Goal: Information Seeking & Learning: Learn about a topic

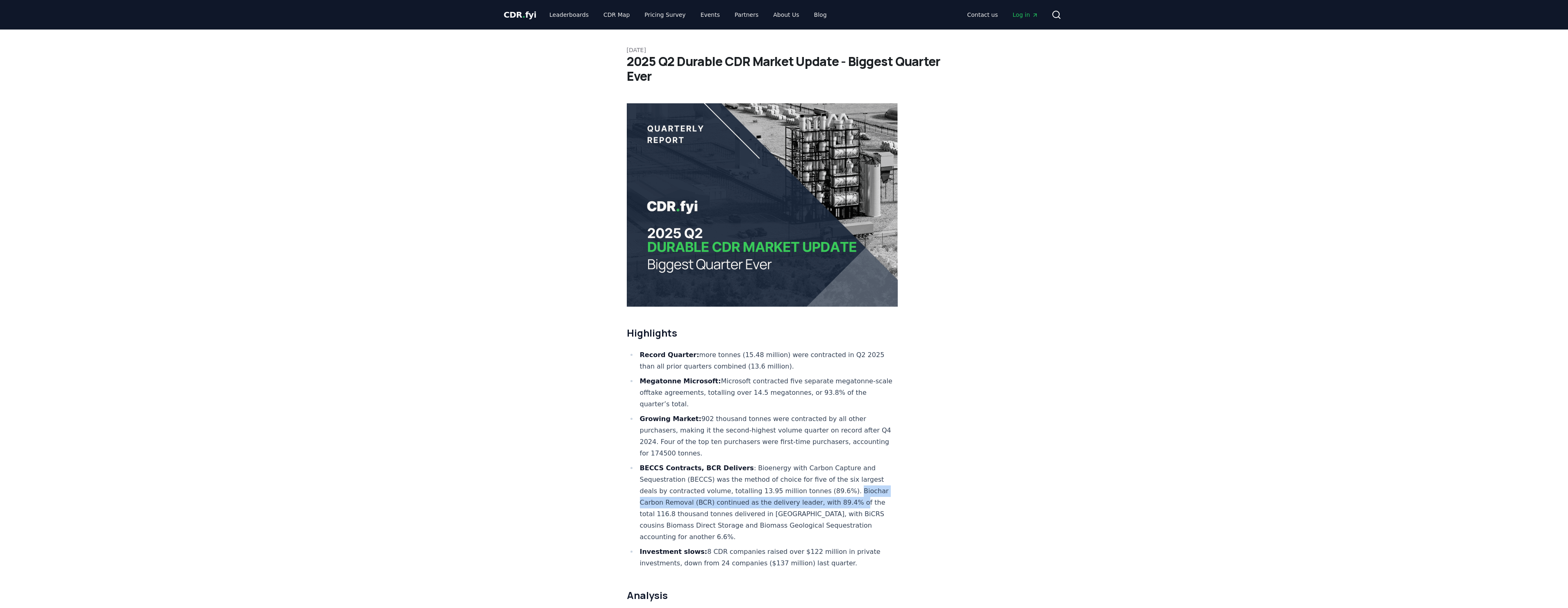
drag, startPoint x: 839, startPoint y: 465, endPoint x: 846, endPoint y: 472, distance: 9.9
click at [846, 472] on li "BECCS Contracts, BCR Delivers : Bioenergy with Carbon Capture and Sequestration…" at bounding box center [768, 502] width 261 height 80
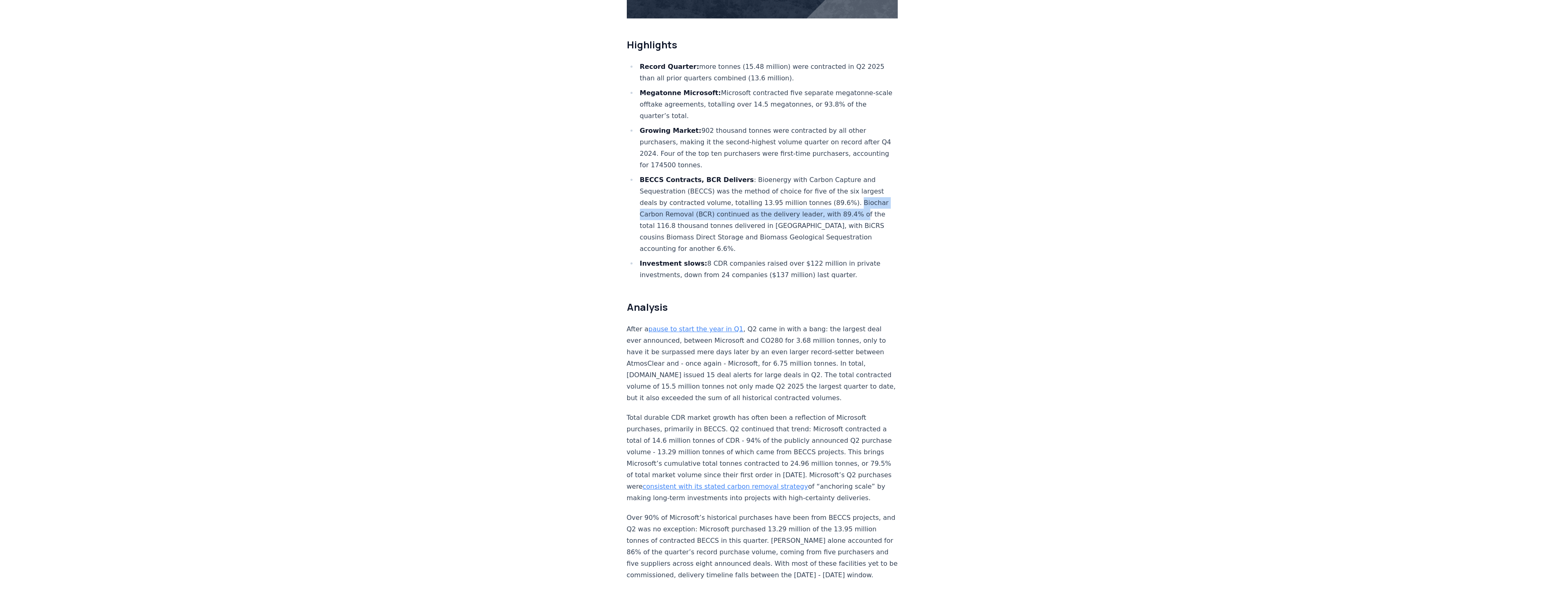
scroll to position [287, 0]
click at [711, 190] on li "BECCS Contracts, BCR Delivers : Bioenergy with Carbon Capture and Sequestration…" at bounding box center [768, 215] width 261 height 80
click at [707, 190] on li "BECCS Contracts, BCR Delivers : Bioenergy with Carbon Capture and Sequestration…" at bounding box center [768, 215] width 261 height 80
copy li "Biochar Carbon Removal (BCR)"
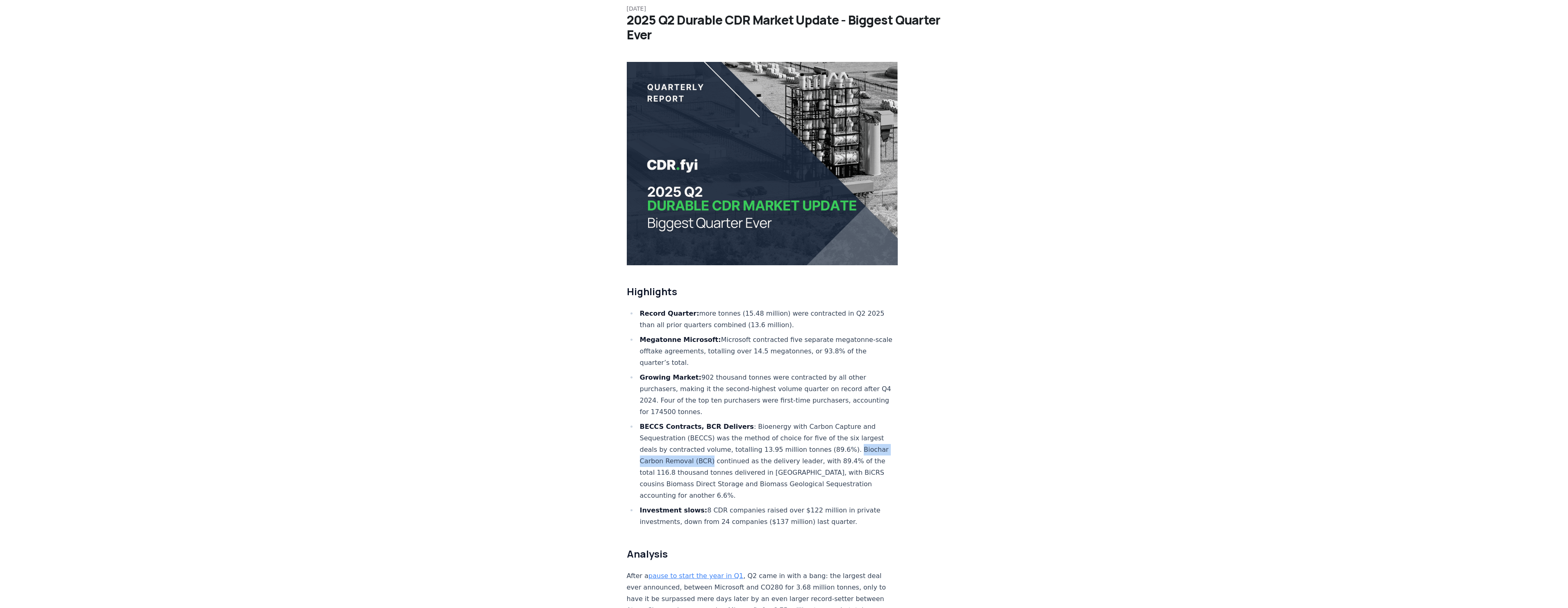
scroll to position [0, 0]
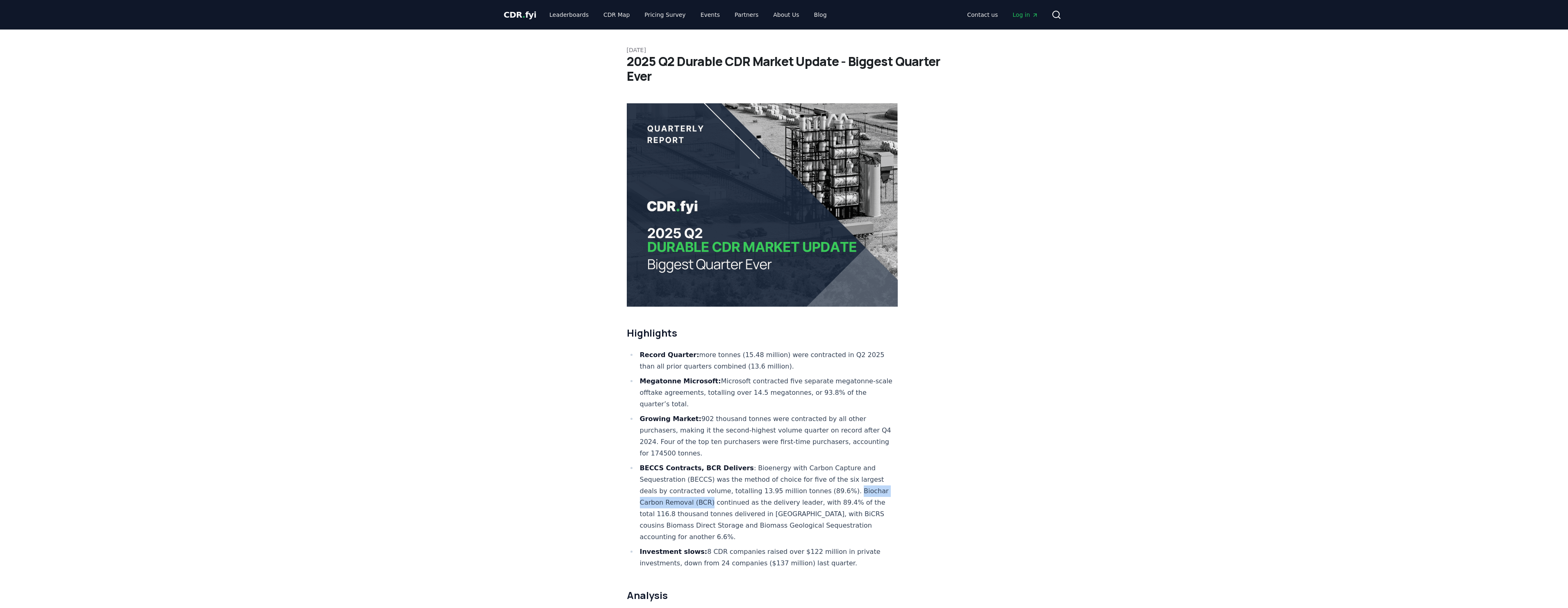
click at [516, 14] on span "CDR . fyi" at bounding box center [521, 14] width 33 height 10
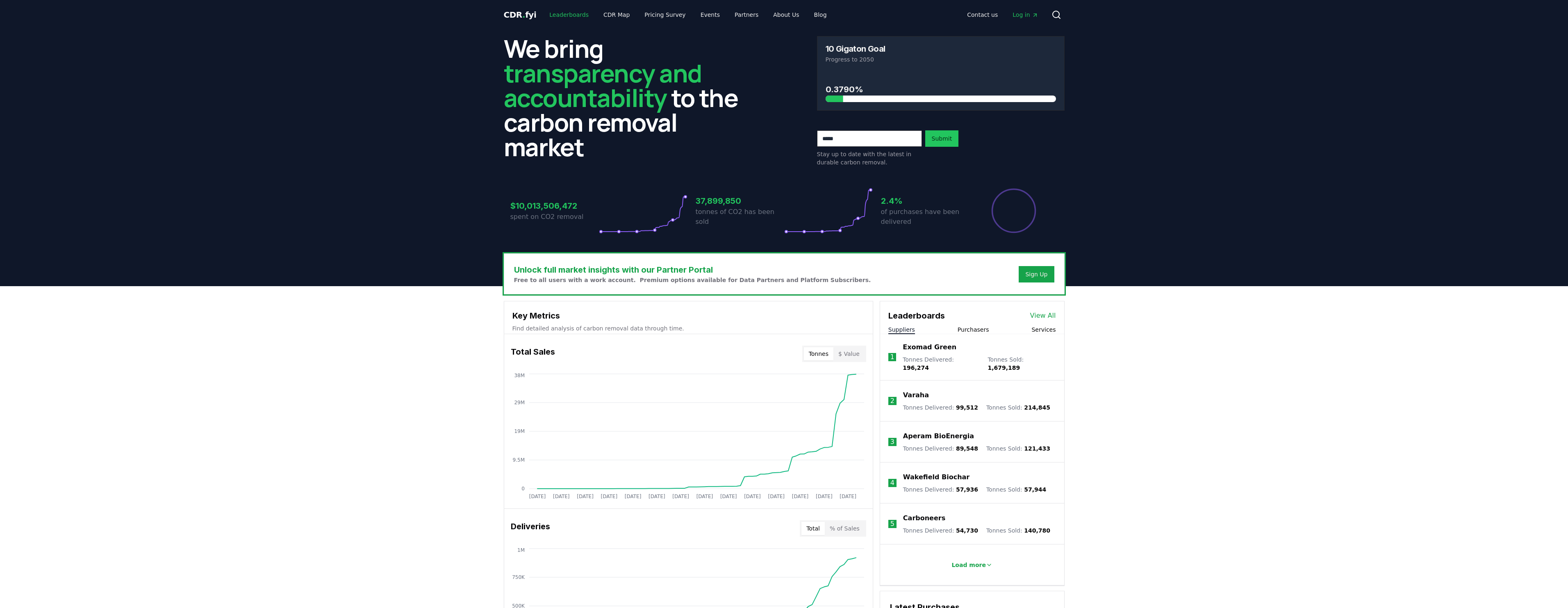
click at [561, 17] on link "Leaderboards" at bounding box center [569, 14] width 52 height 15
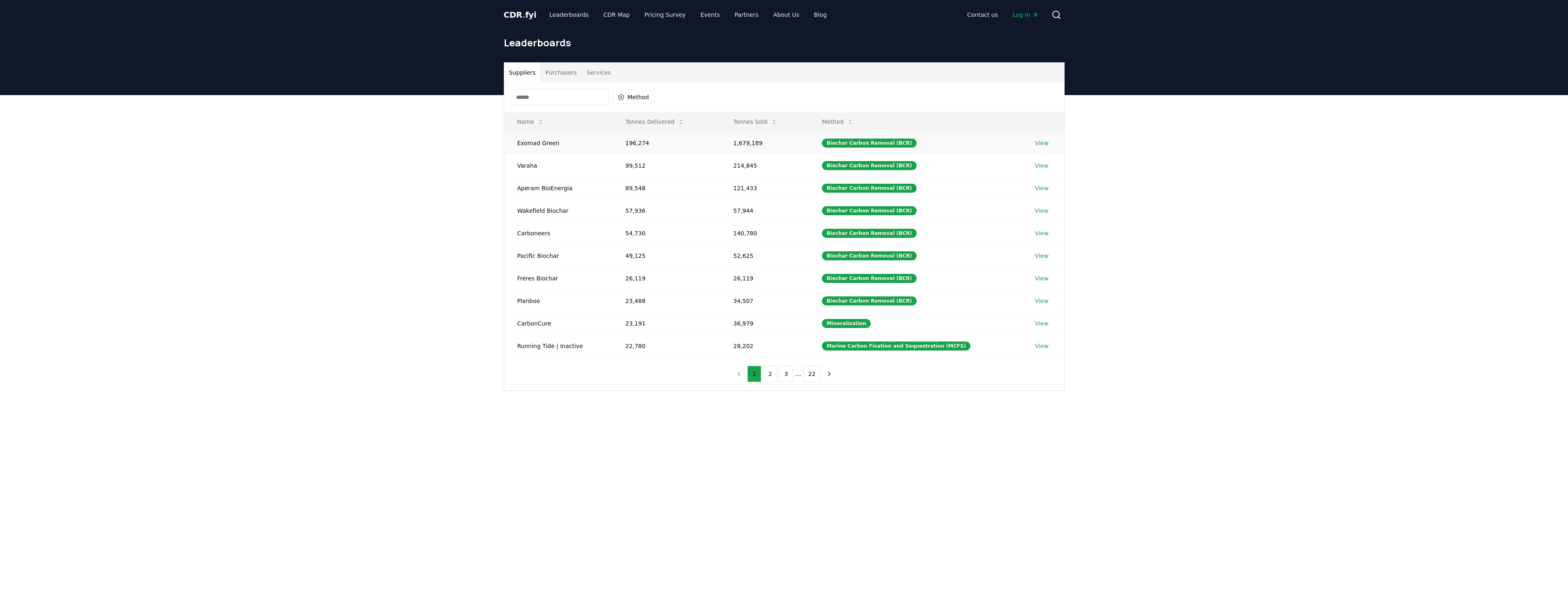
click at [1040, 143] on link "View" at bounding box center [1041, 142] width 13 height 8
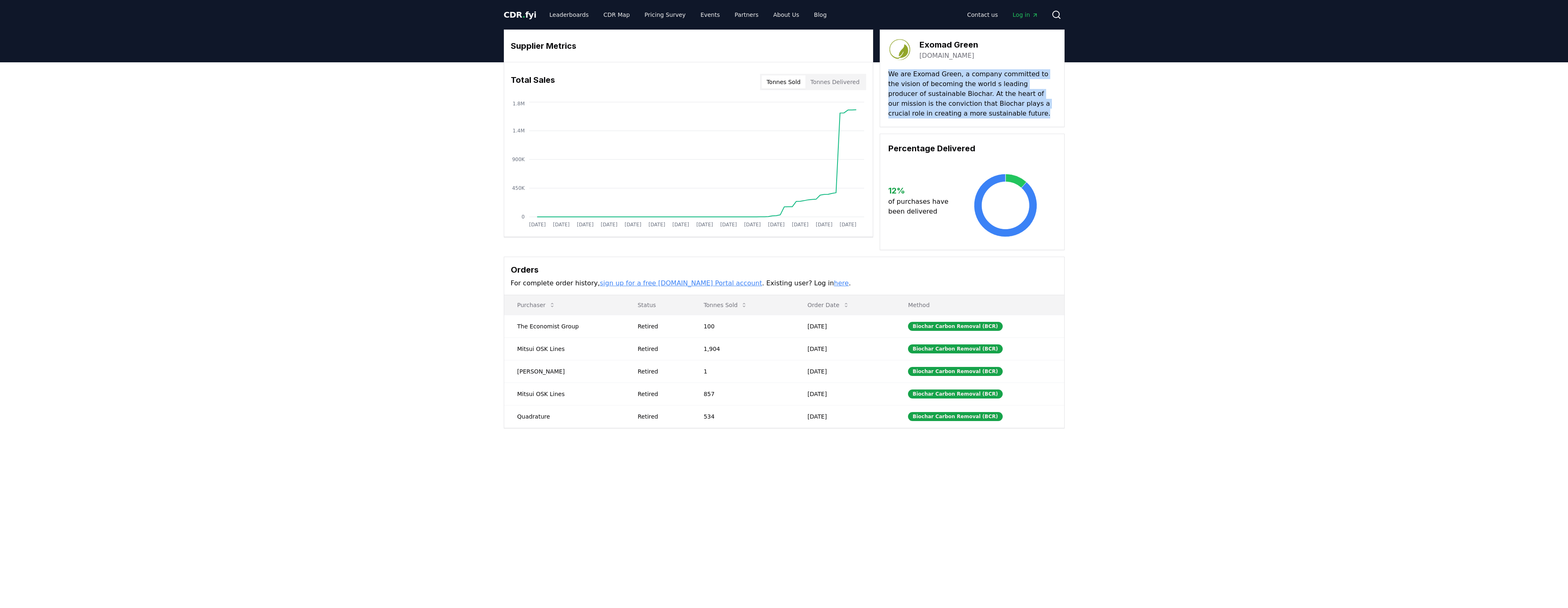
drag, startPoint x: 964, startPoint y: 114, endPoint x: 888, endPoint y: 74, distance: 85.9
click at [888, 74] on div "Exomad Green exomadgreen.com We are Exomad Green, a company committed to the vi…" at bounding box center [972, 79] width 185 height 98
click at [522, 14] on span "CDR . fyi" at bounding box center [521, 14] width 33 height 10
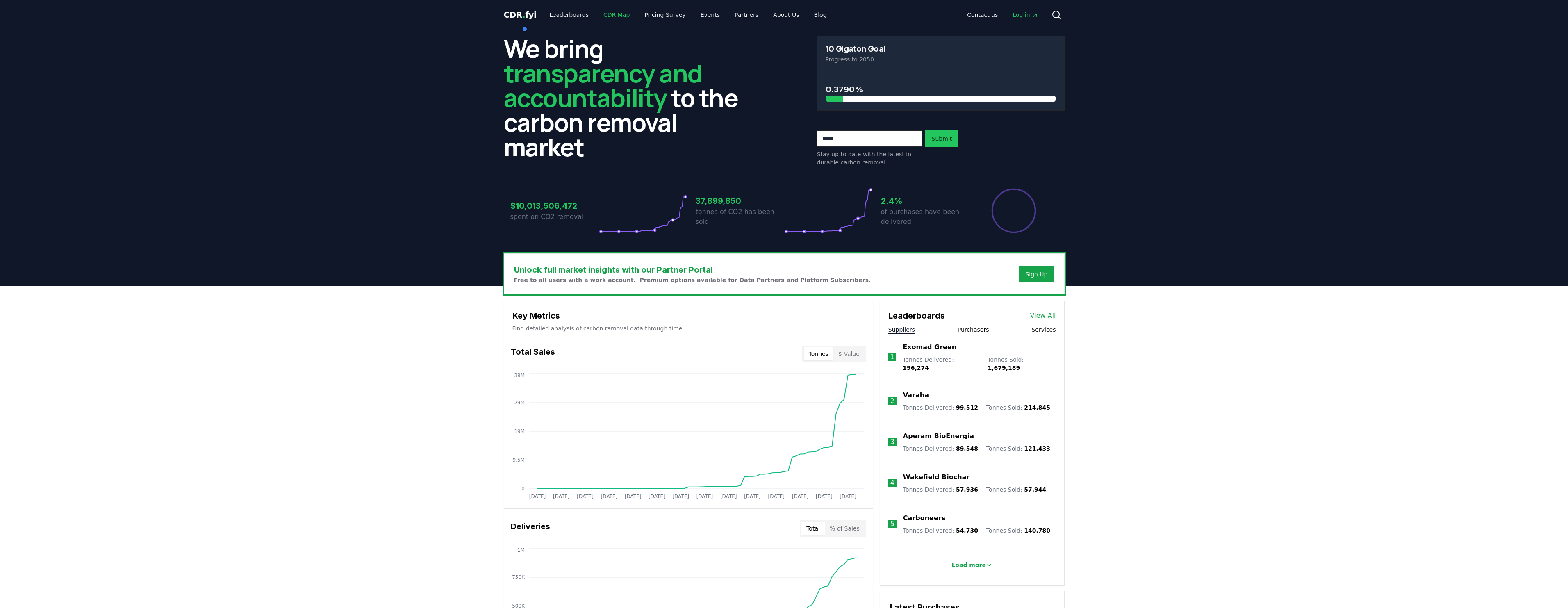
click at [612, 16] on link "CDR Map" at bounding box center [616, 14] width 39 height 15
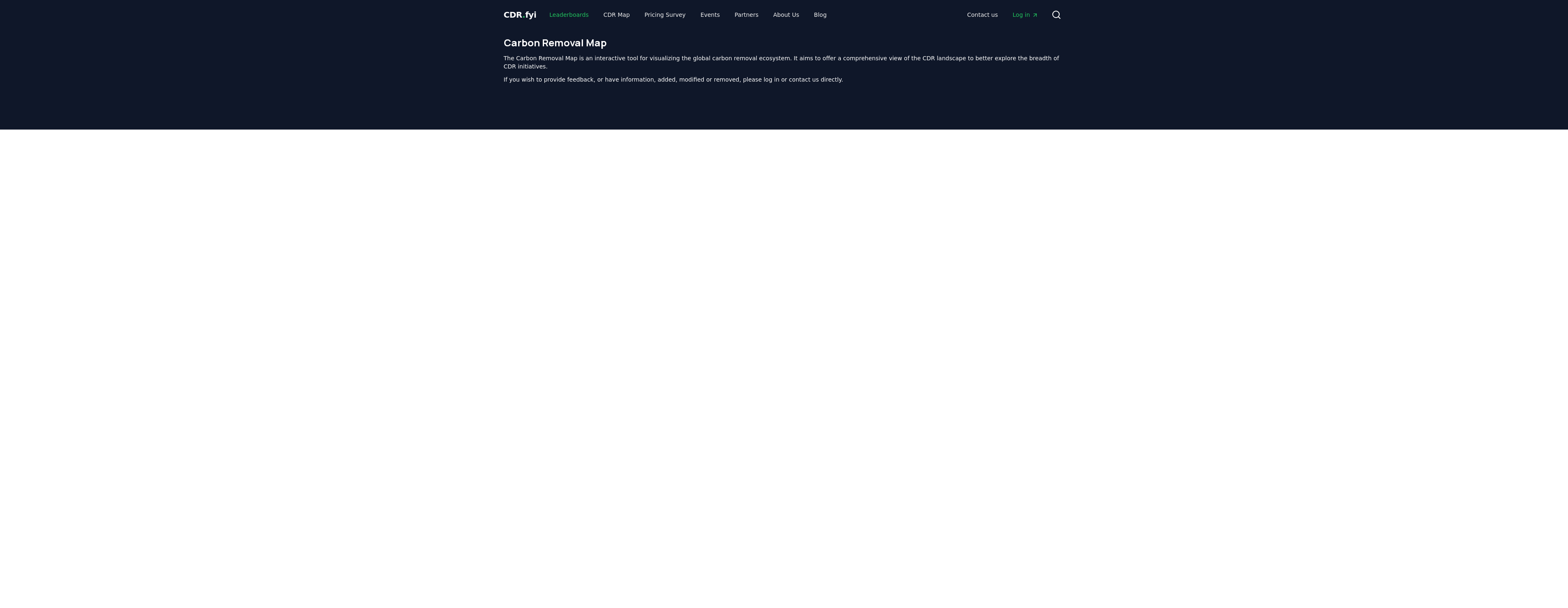
click at [554, 16] on link "Leaderboards" at bounding box center [569, 14] width 52 height 15
